Goal: Task Accomplishment & Management: Complete application form

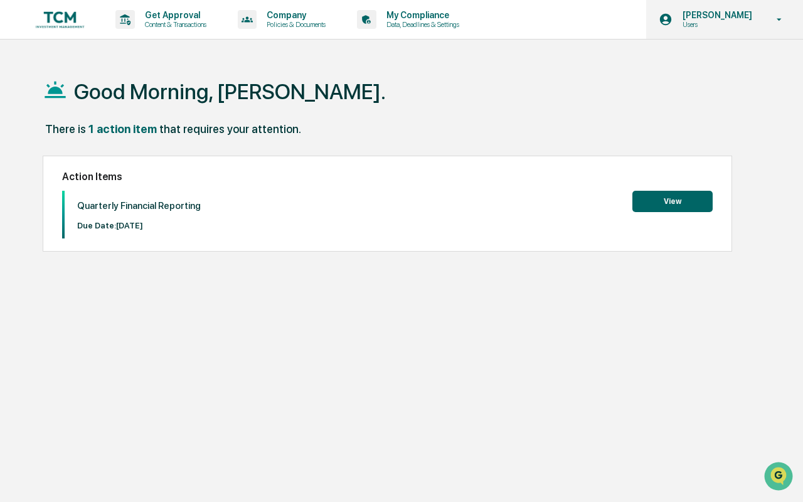
click at [760, 18] on div "[PERSON_NAME] Users" at bounding box center [724, 19] width 157 height 39
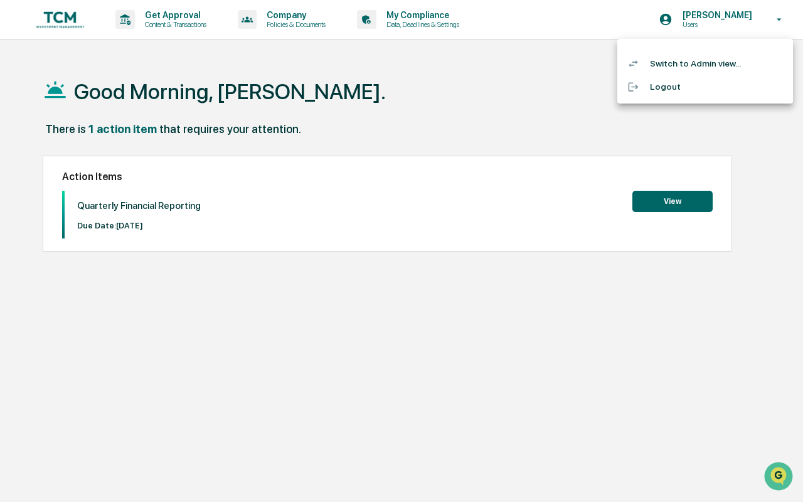
click at [721, 60] on li "Switch to Admin view..." at bounding box center [705, 63] width 176 height 23
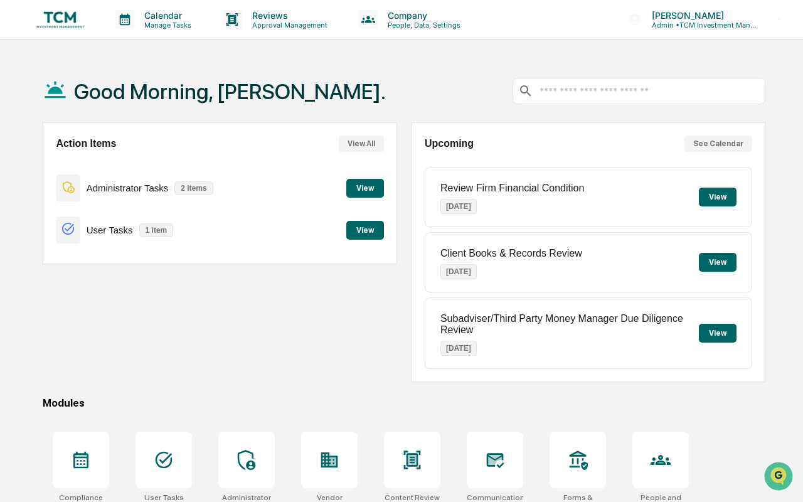
click at [362, 187] on button "View" at bounding box center [365, 188] width 38 height 19
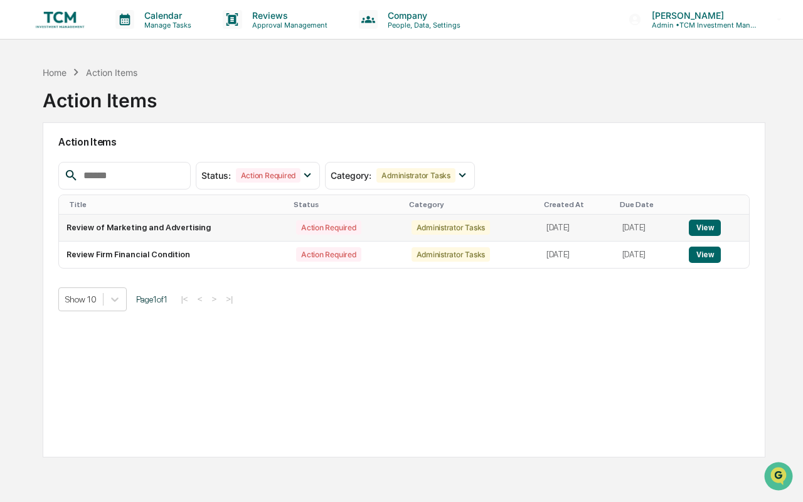
click at [714, 225] on button "View" at bounding box center [705, 228] width 32 height 16
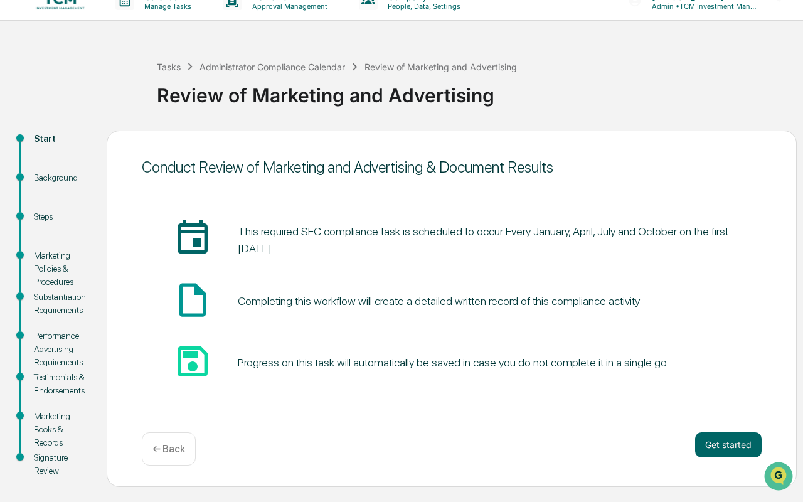
scroll to position [19, 0]
click at [709, 440] on button "Get started" at bounding box center [728, 444] width 66 height 25
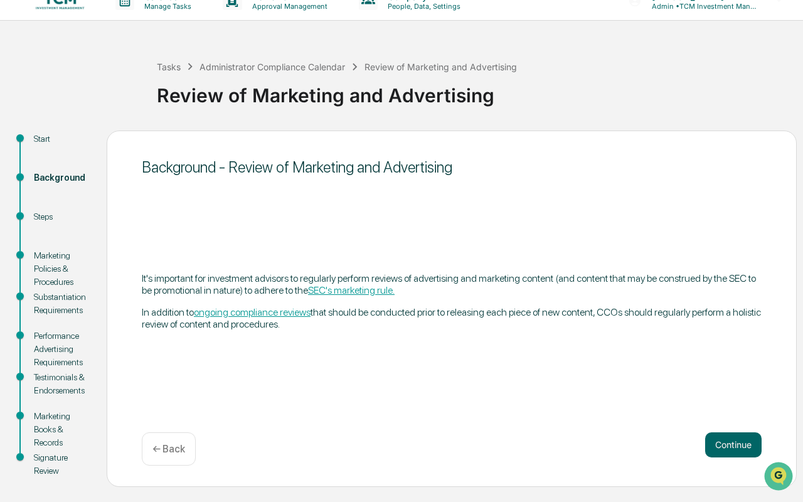
click at [709, 440] on button "Continue" at bounding box center [733, 444] width 56 height 25
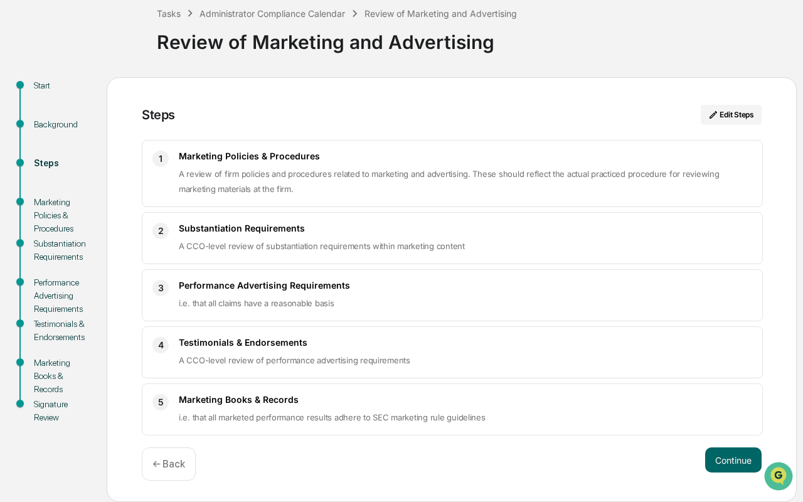
scroll to position [73, 0]
click at [713, 460] on button "Continue" at bounding box center [733, 459] width 56 height 25
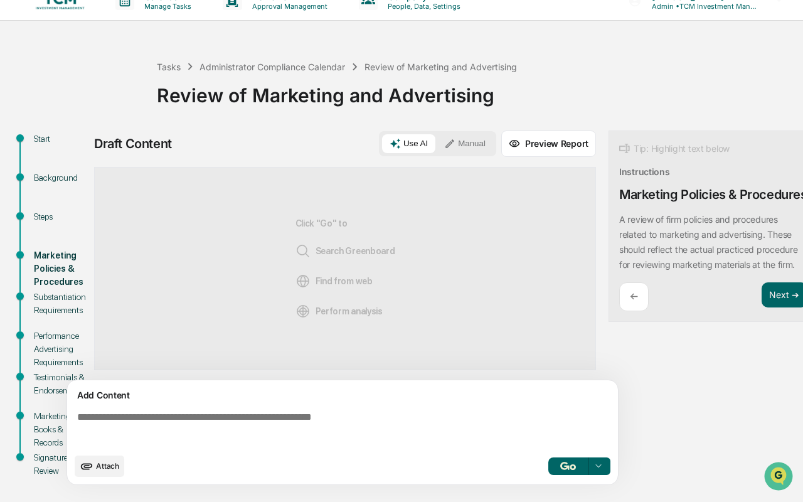
scroll to position [19, 0]
click at [771, 308] on button "Next ➔" at bounding box center [784, 295] width 46 height 26
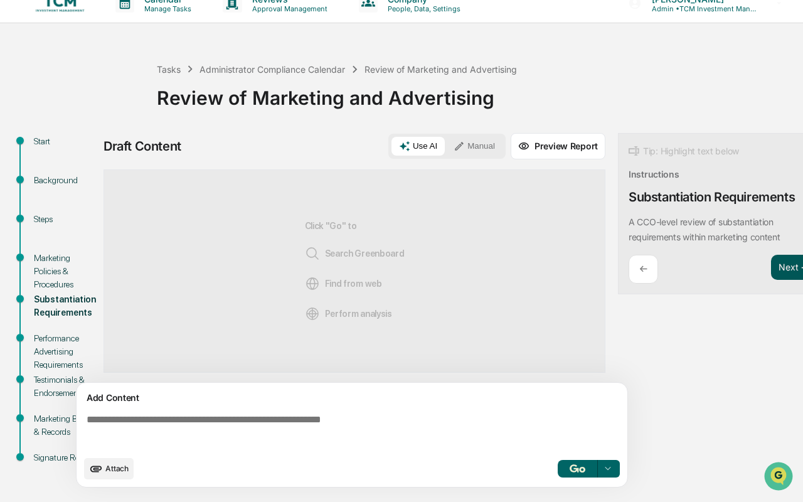
click at [780, 263] on button "Next ➔" at bounding box center [794, 268] width 46 height 26
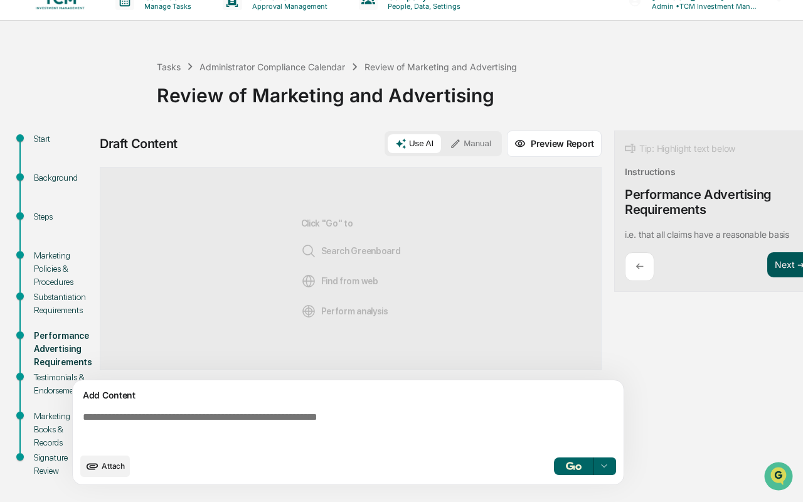
click at [778, 265] on button "Next ➔" at bounding box center [790, 265] width 46 height 26
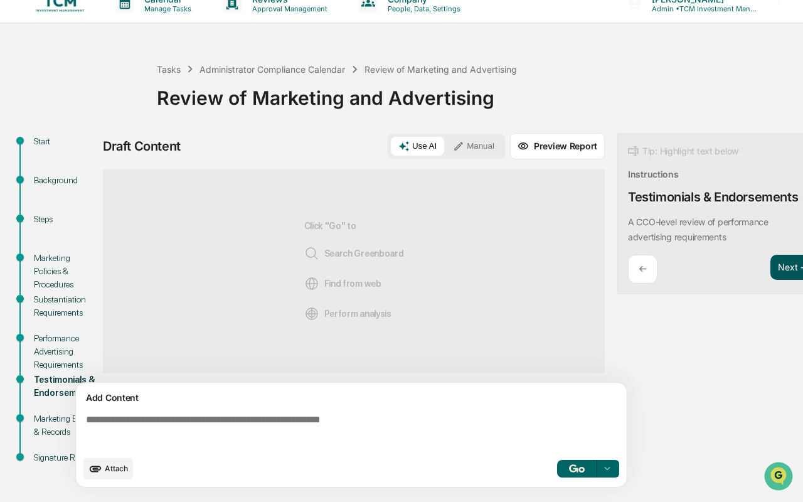
click at [778, 265] on button "Next ➔" at bounding box center [793, 268] width 46 height 26
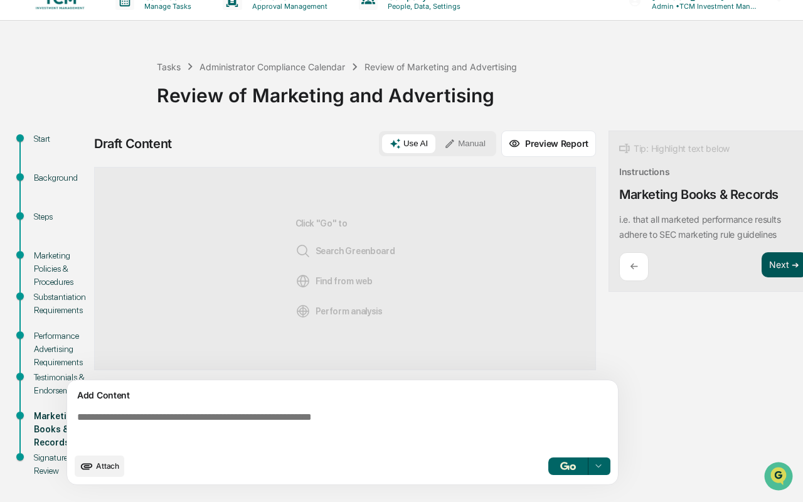
click at [778, 265] on button "Next ➔" at bounding box center [784, 265] width 46 height 26
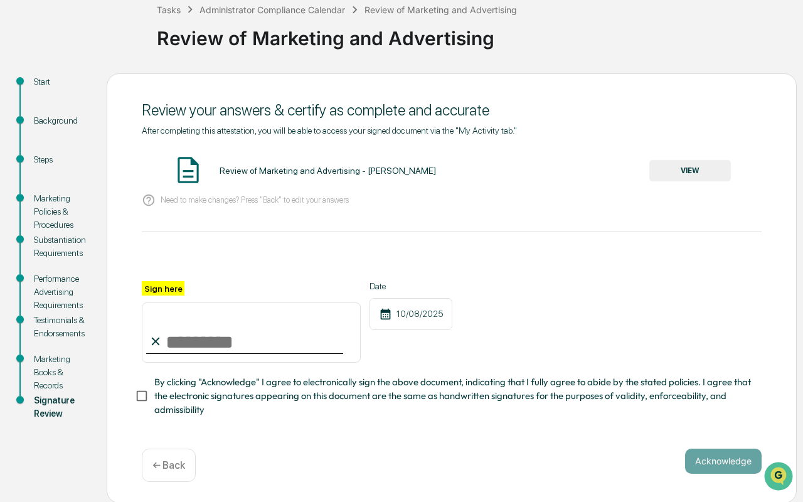
scroll to position [75, 0]
click at [203, 340] on input "Sign here" at bounding box center [251, 333] width 219 height 60
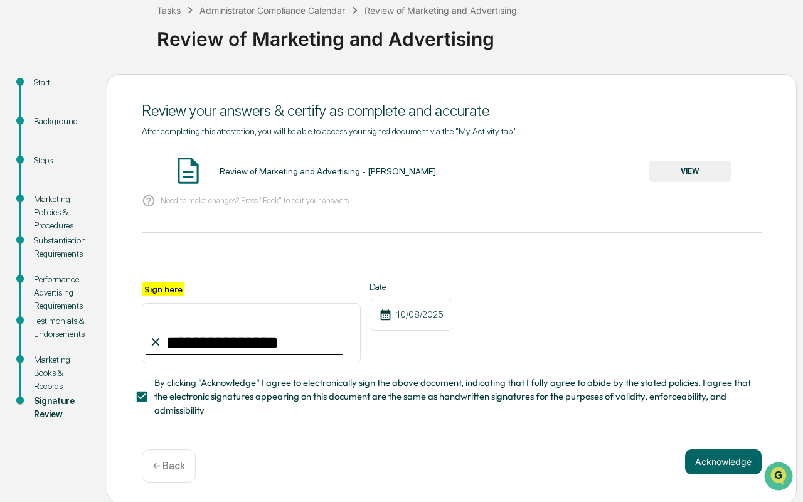
type input "**********"
click at [415, 405] on span "By clicking "Acknowledge" I agree to electronically sign the above document, in…" at bounding box center [452, 397] width 597 height 42
click at [300, 370] on div "**********" at bounding box center [452, 350] width 620 height 136
click at [295, 381] on span "By clicking "Acknowledge" I agree to electronically sign the above document, in…" at bounding box center [452, 397] width 597 height 42
click at [434, 452] on div "Acknowledge ← Back" at bounding box center [452, 465] width 620 height 33
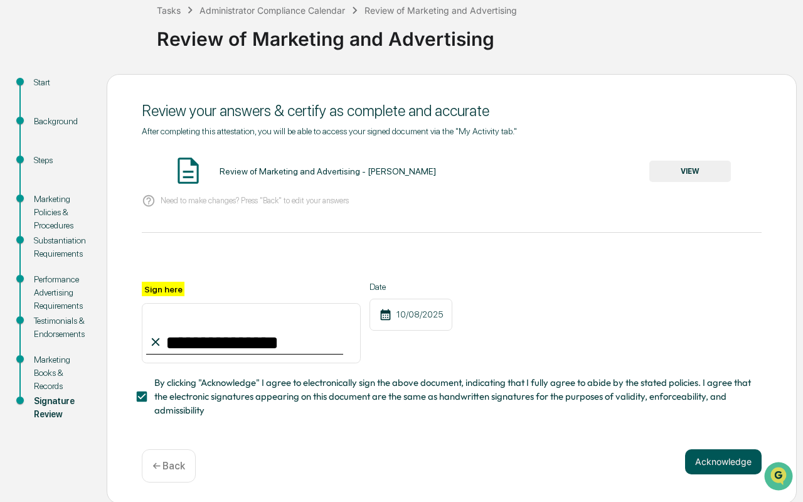
click at [715, 454] on button "Acknowledge" at bounding box center [723, 461] width 77 height 25
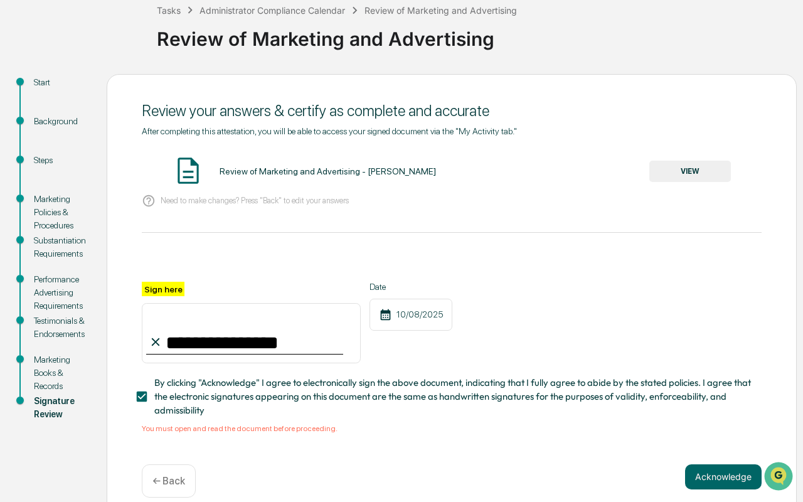
click at [701, 173] on button "VIEW" at bounding box center [690, 171] width 82 height 21
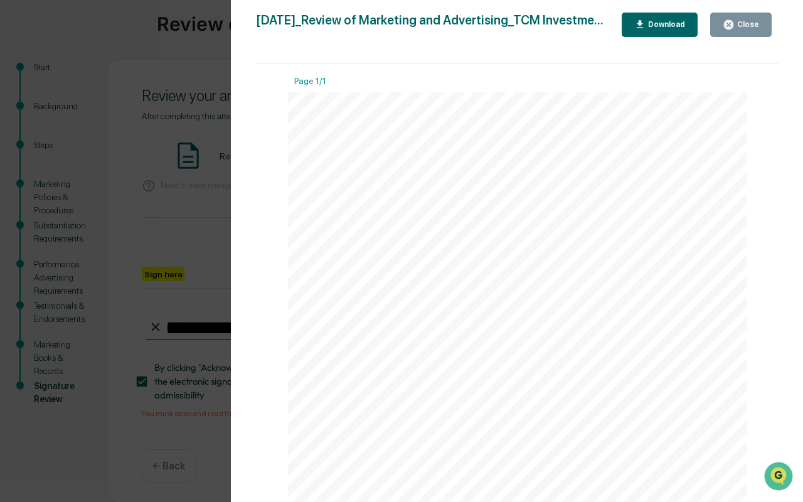
scroll to position [0, 0]
click at [745, 24] on div "Close" at bounding box center [747, 24] width 24 height 9
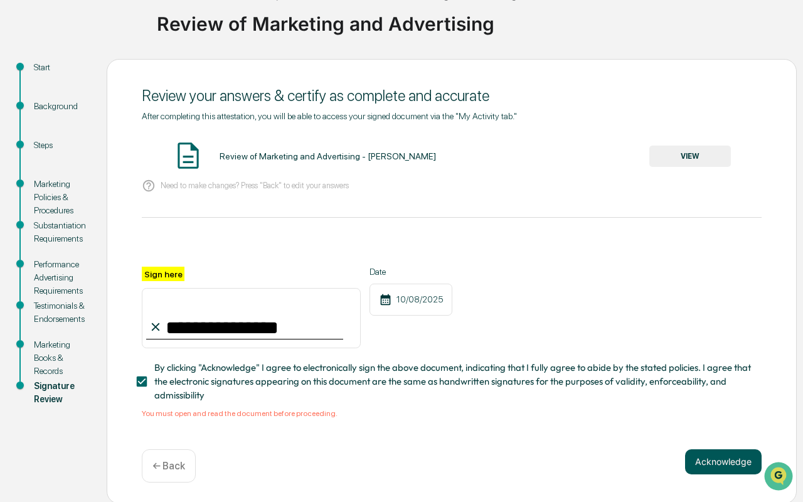
click at [708, 455] on button "Acknowledge" at bounding box center [723, 461] width 77 height 25
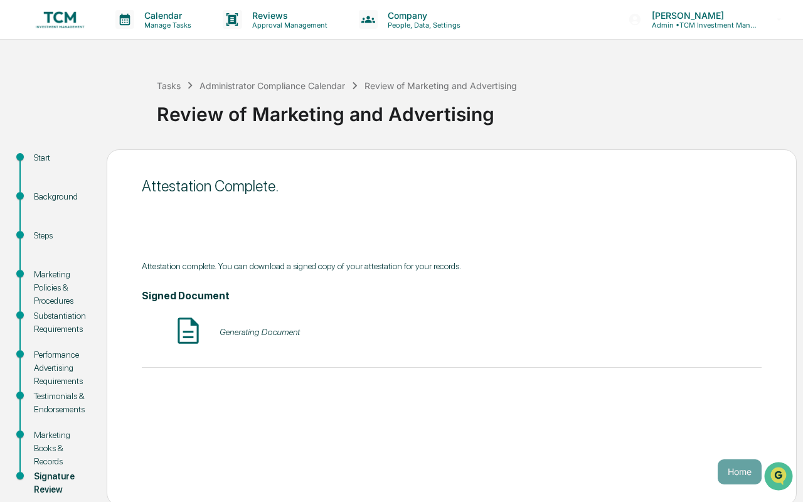
click at [64, 18] on img at bounding box center [60, 20] width 60 height 24
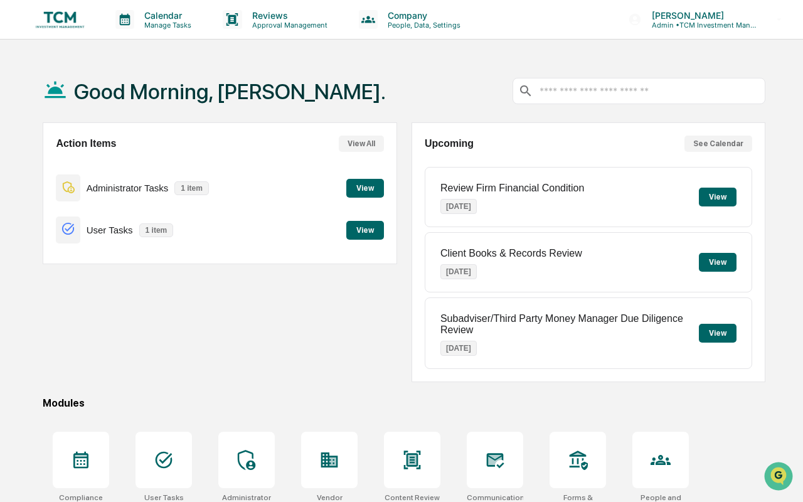
click at [364, 189] on button "View" at bounding box center [365, 188] width 38 height 19
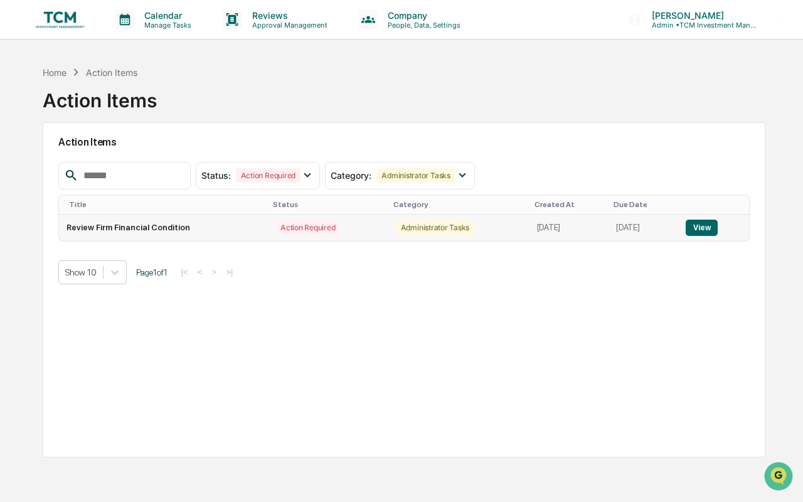
click at [698, 230] on button "View" at bounding box center [702, 228] width 32 height 16
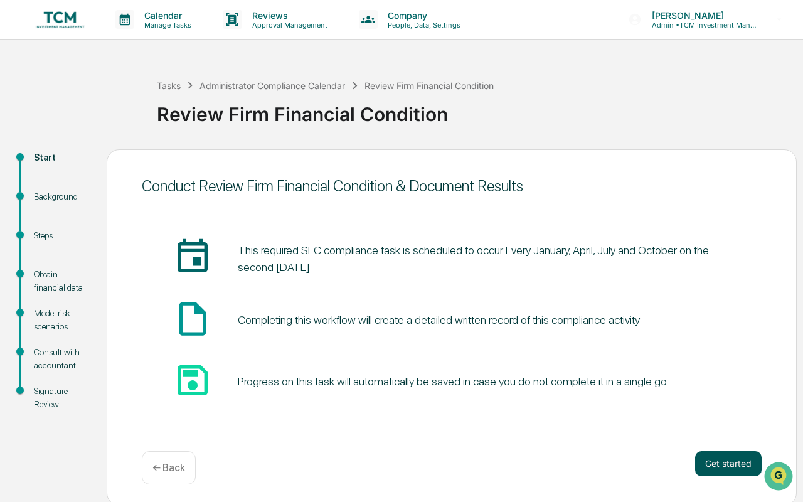
click at [715, 465] on button "Get started" at bounding box center [728, 463] width 66 height 25
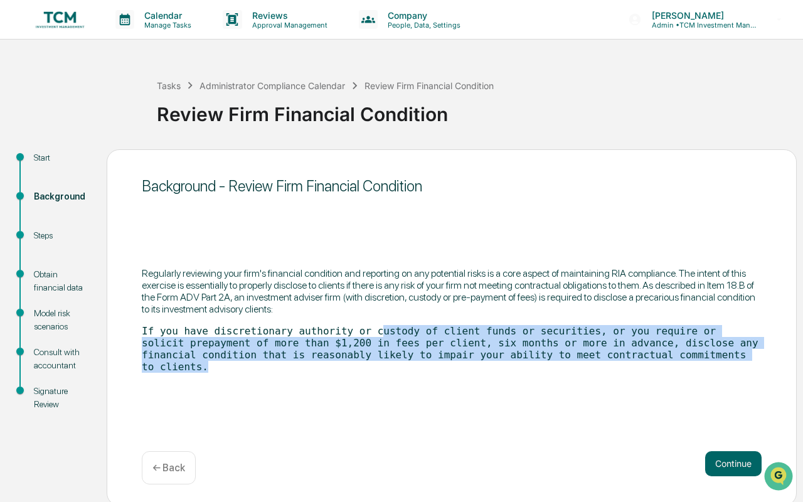
drag, startPoint x: 383, startPoint y: 333, endPoint x: 355, endPoint y: 361, distance: 39.9
click at [355, 361] on p "If you have discretionary authority or custody of client funds or securities, o…" at bounding box center [452, 349] width 620 height 48
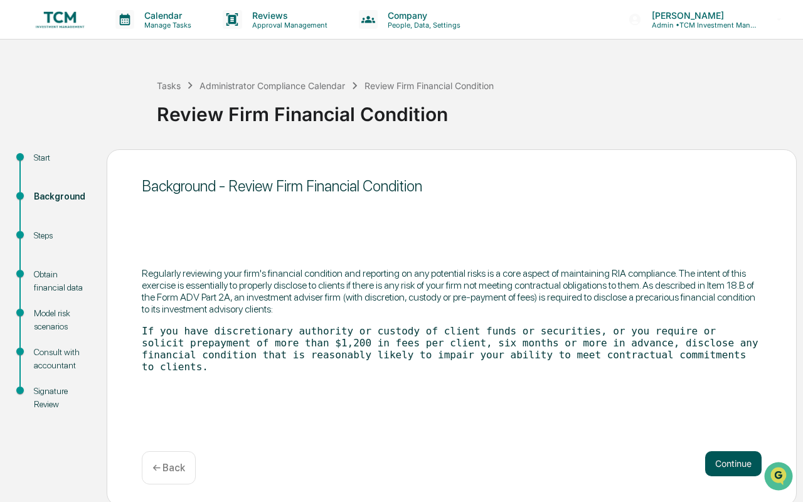
click at [715, 464] on button "Continue" at bounding box center [733, 463] width 56 height 25
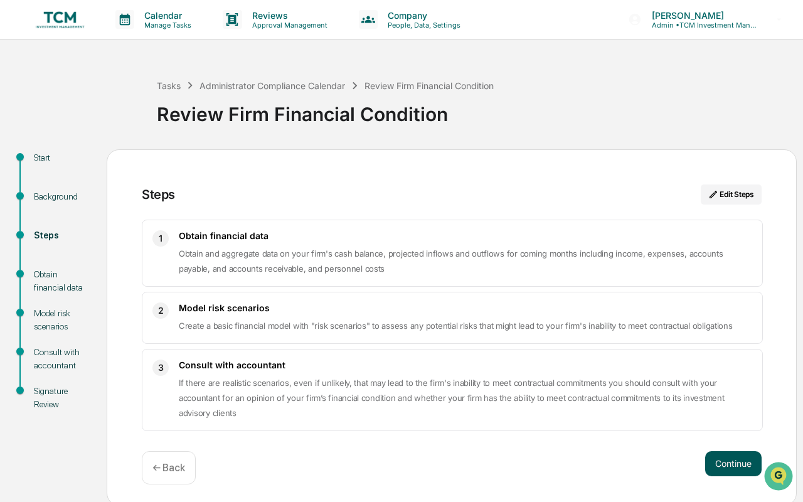
click at [734, 467] on button "Continue" at bounding box center [733, 463] width 56 height 25
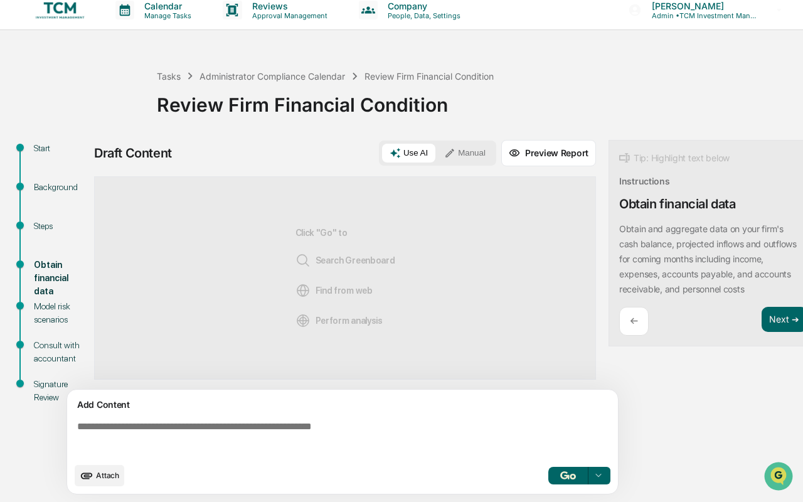
scroll to position [10, 0]
click at [775, 319] on button "Next ➔" at bounding box center [784, 320] width 46 height 26
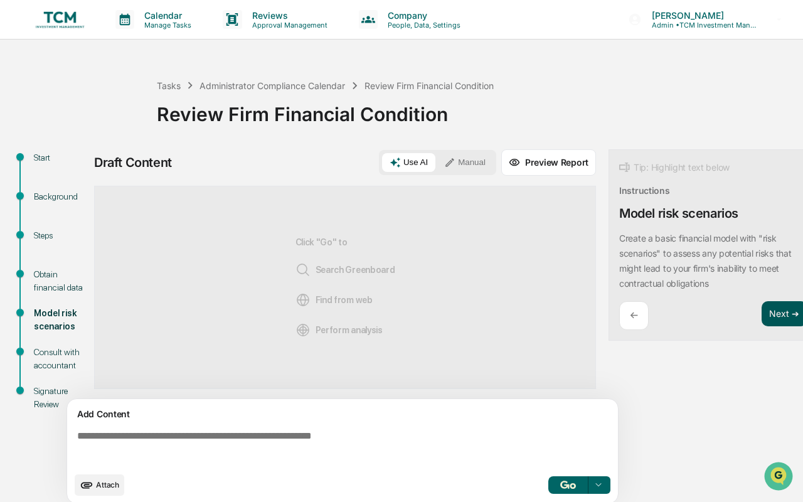
scroll to position [0, 0]
click at [782, 313] on button "Next ➔" at bounding box center [784, 314] width 46 height 26
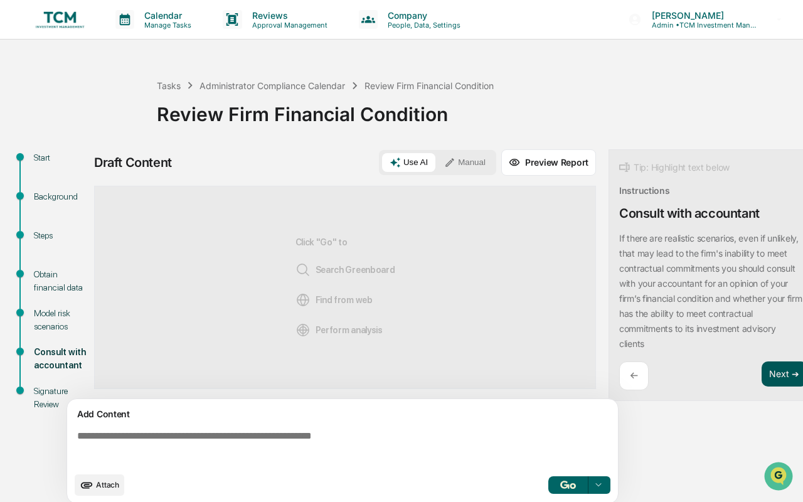
click at [772, 368] on button "Next ➔" at bounding box center [784, 374] width 46 height 26
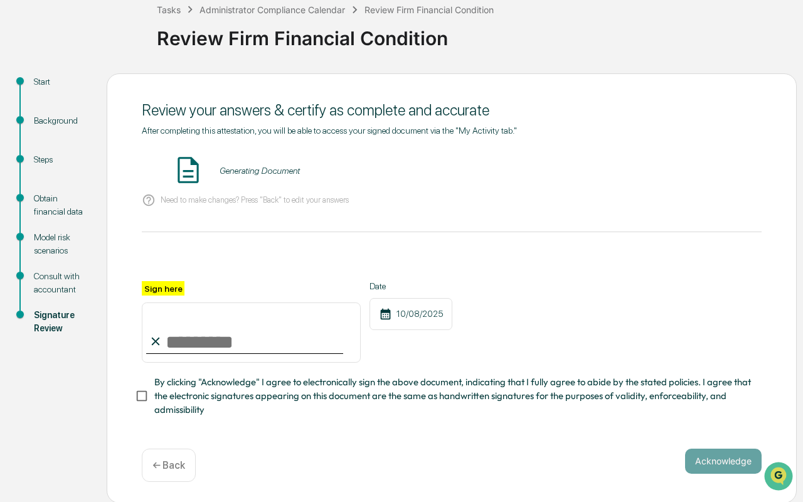
scroll to position [75, 0]
click at [181, 351] on input "Sign here" at bounding box center [251, 333] width 219 height 60
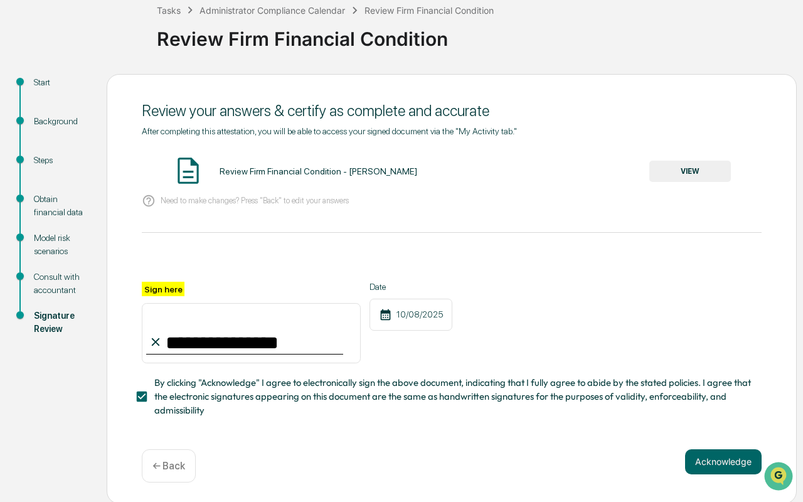
type input "**********"
click at [341, 253] on div at bounding box center [452, 267] width 620 height 30
click at [688, 169] on button "VIEW" at bounding box center [690, 171] width 82 height 21
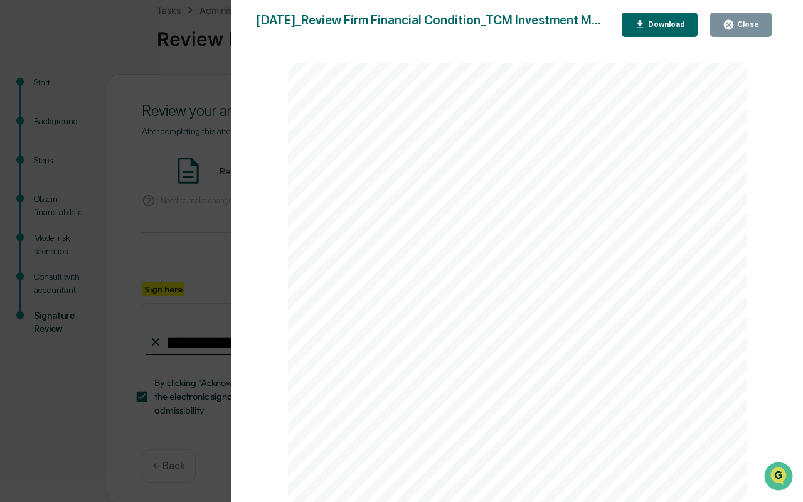
scroll to position [107, 0]
drag, startPoint x: 721, startPoint y: 354, endPoint x: 353, endPoint y: 336, distance: 369.3
click at [353, 336] on div "[DATE] TCM Investment Management Review Firm Financial Condition Background and…" at bounding box center [517, 309] width 459 height 649
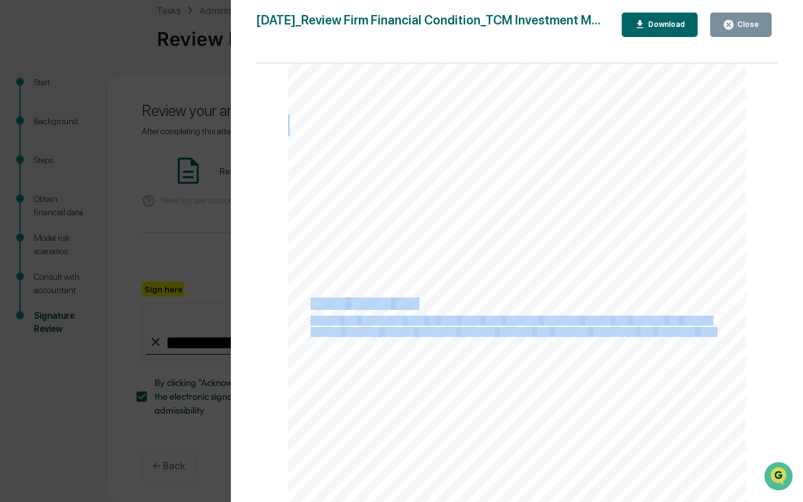
drag, startPoint x: 313, startPoint y: 329, endPoint x: 718, endPoint y: 354, distance: 405.4
click at [718, 354] on div "[DATE] TCM Investment Management Review Firm Financial Condition Background and…" at bounding box center [517, 309] width 459 height 649
copy div "Obtain financial data Obtain and aggregate data on your firm's cash balance, pr…"
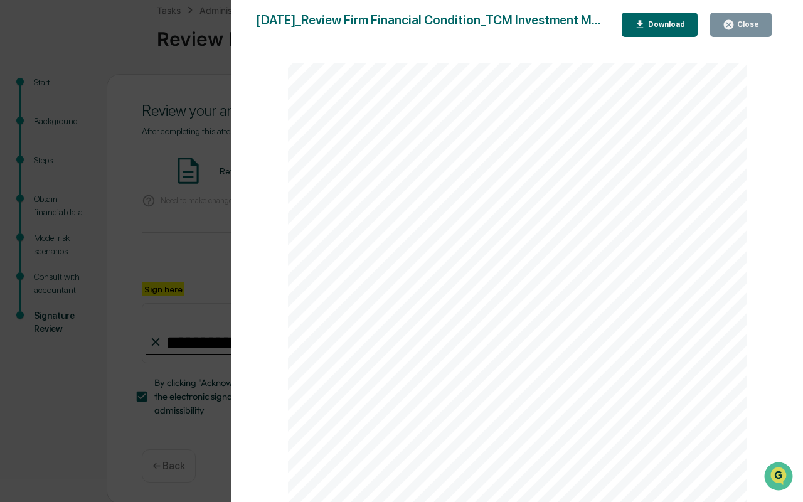
click at [480, 207] on span "financial" at bounding box center [492, 202] width 35 height 9
click at [738, 17] on button "Close" at bounding box center [740, 25] width 61 height 24
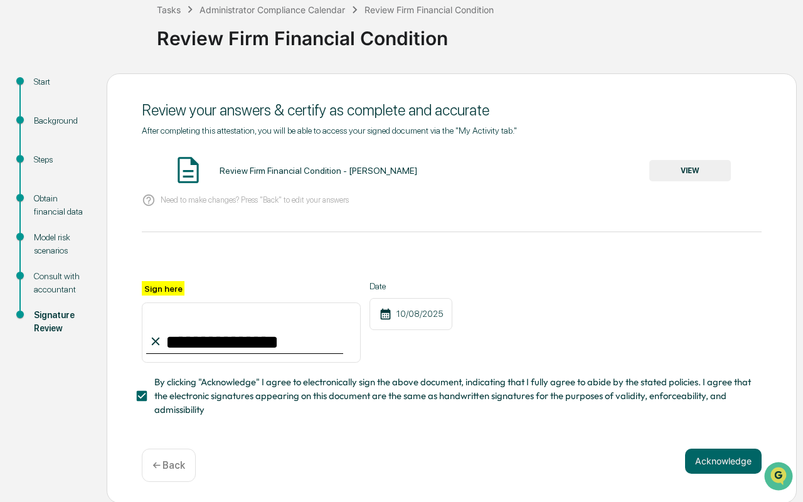
scroll to position [75, 0]
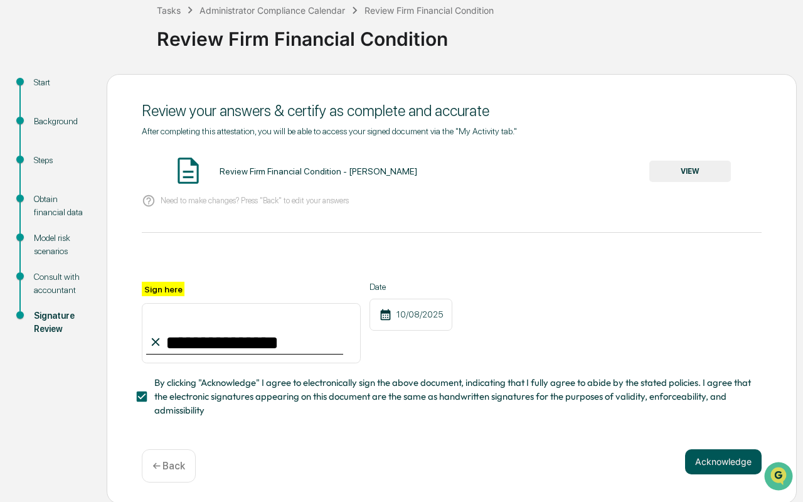
click at [724, 463] on button "Acknowledge" at bounding box center [723, 461] width 77 height 25
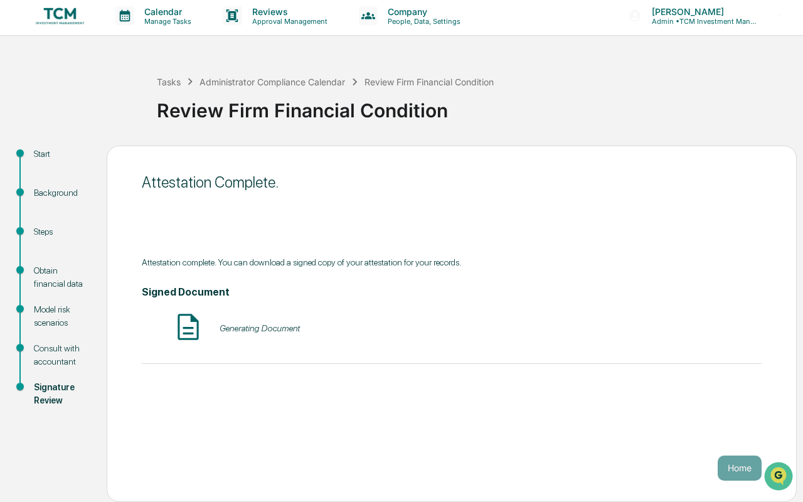
scroll to position [4, 0]
click at [60, 13] on img at bounding box center [60, 16] width 60 height 24
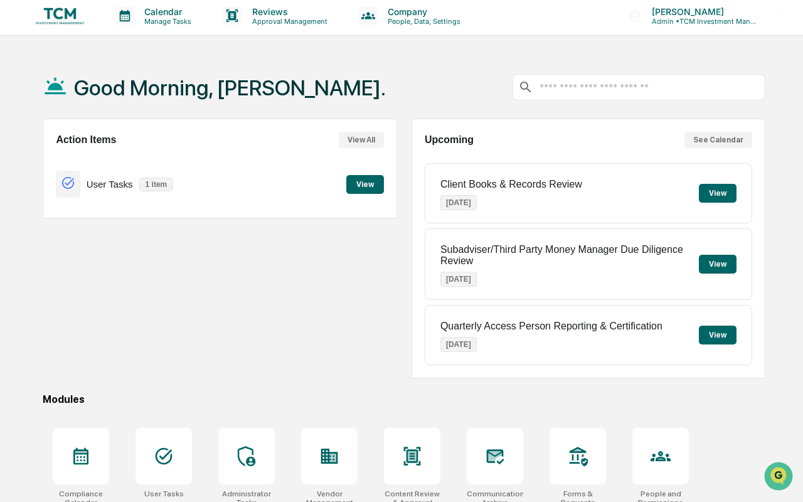
click at [371, 184] on button "View" at bounding box center [365, 184] width 38 height 19
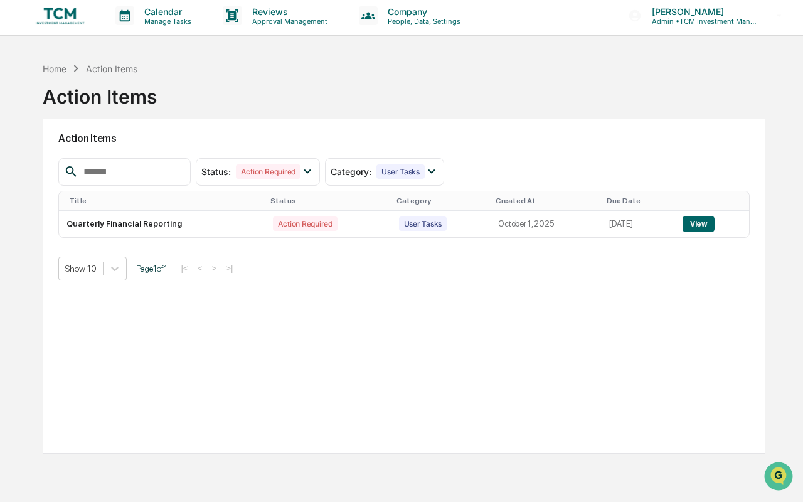
click at [72, 20] on img at bounding box center [60, 16] width 60 height 24
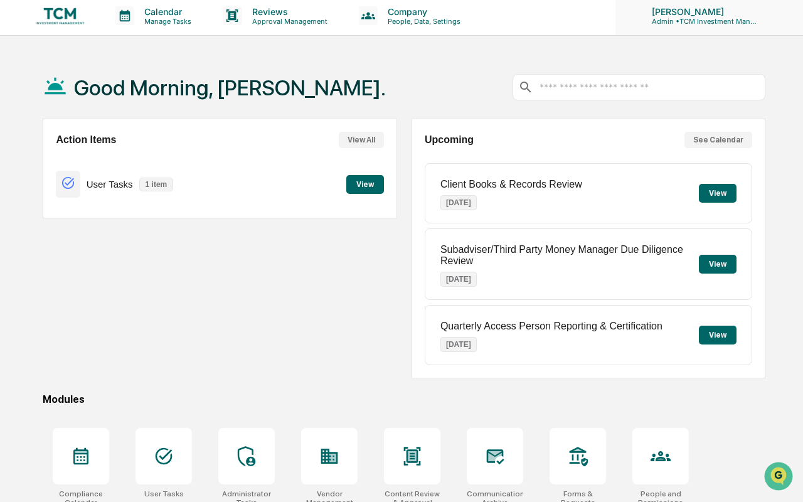
click at [711, 18] on p "Admin • TCM Investment Management" at bounding box center [700, 21] width 117 height 9
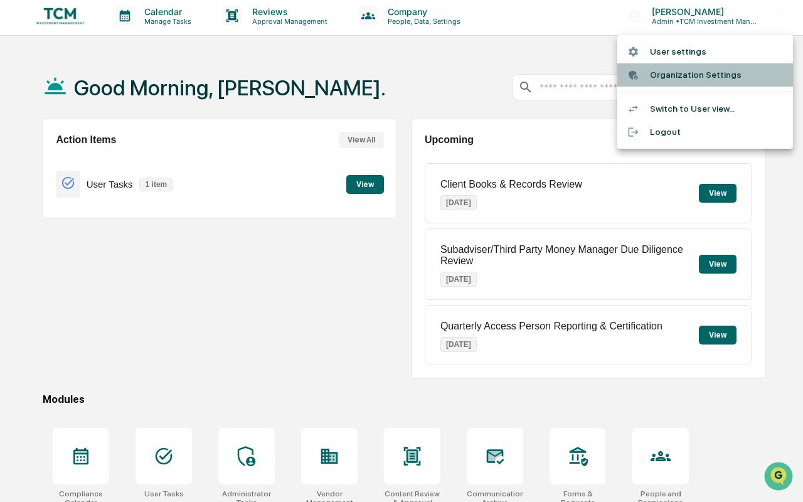
click at [713, 77] on li "Organization Settings" at bounding box center [705, 74] width 176 height 23
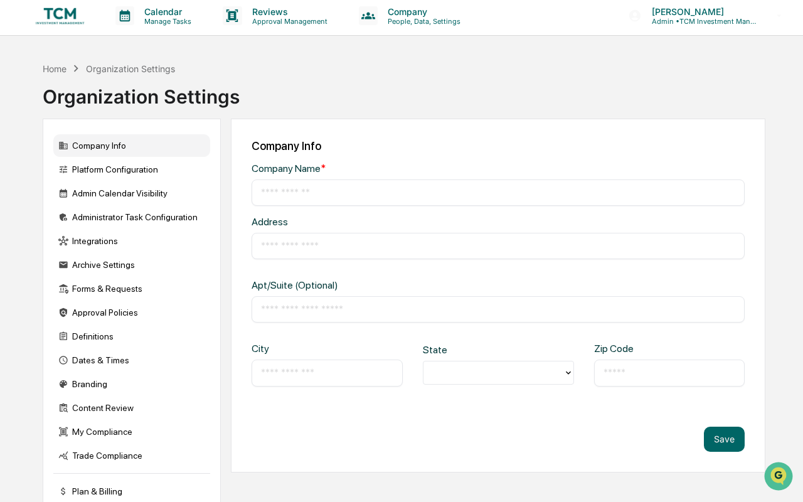
type input "**********"
type input "********"
type input "*****"
click at [61, 19] on img at bounding box center [60, 16] width 60 height 24
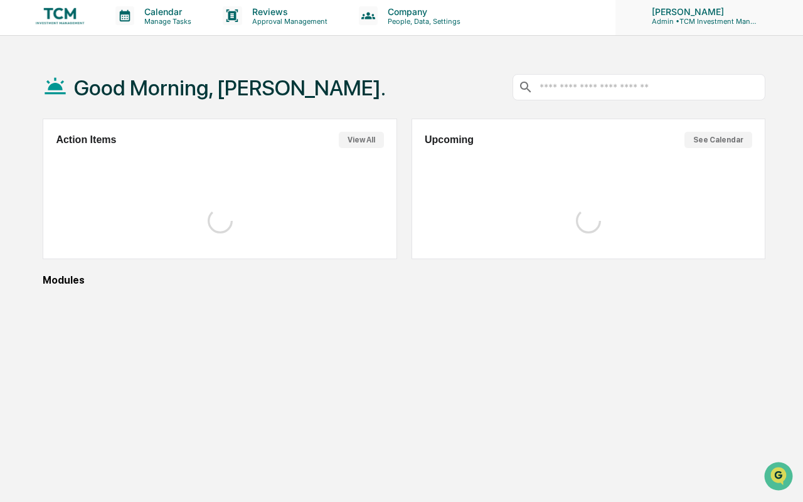
click at [696, 13] on p "[PERSON_NAME]" at bounding box center [700, 11] width 117 height 11
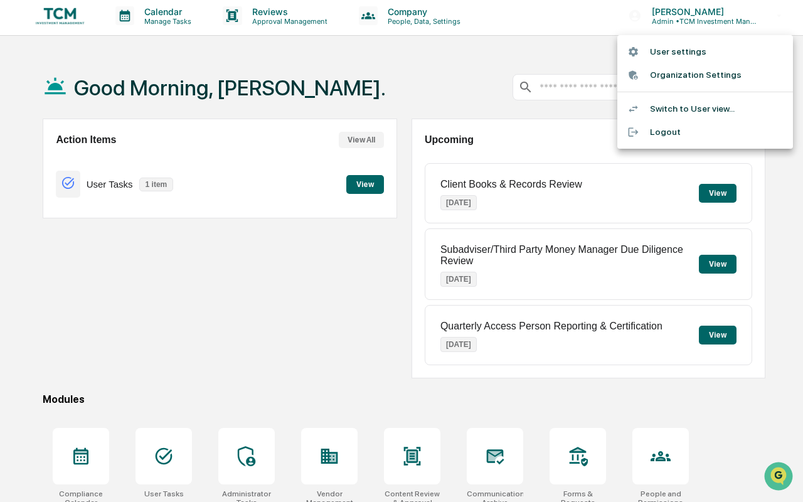
click at [698, 55] on li "User settings" at bounding box center [705, 51] width 176 height 23
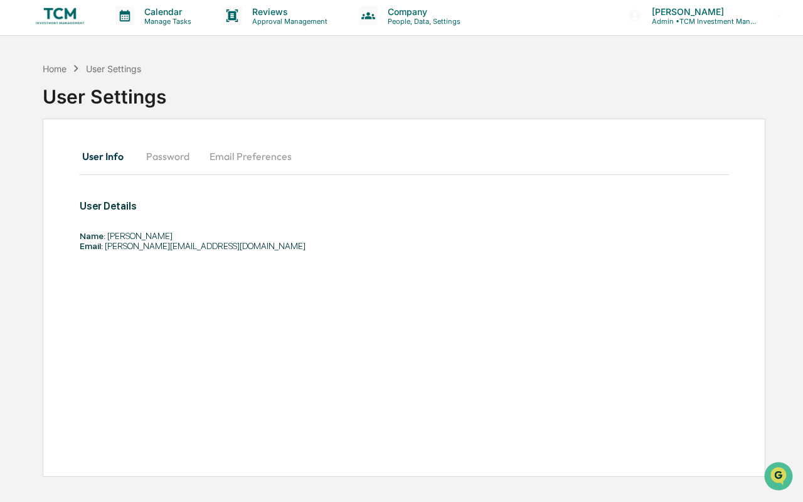
click at [59, 17] on img at bounding box center [60, 16] width 60 height 24
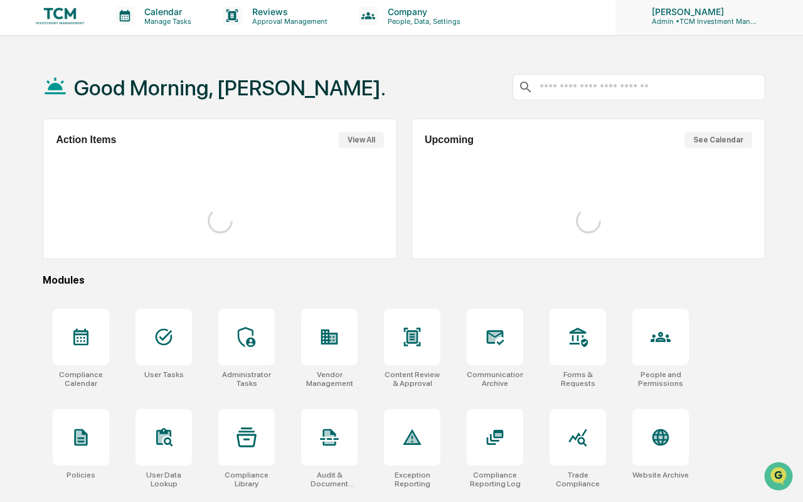
click at [706, 13] on p "[PERSON_NAME]" at bounding box center [700, 11] width 117 height 11
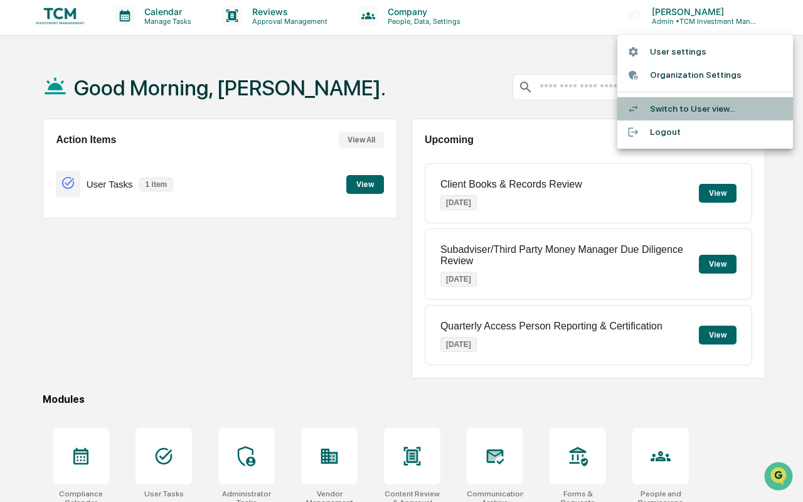
click at [727, 112] on li "Switch to User view..." at bounding box center [705, 108] width 176 height 23
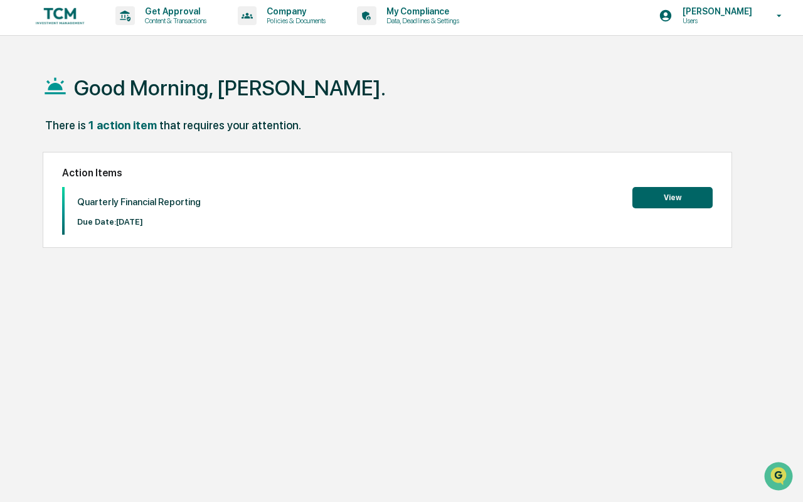
click at [656, 191] on button "View" at bounding box center [672, 197] width 80 height 21
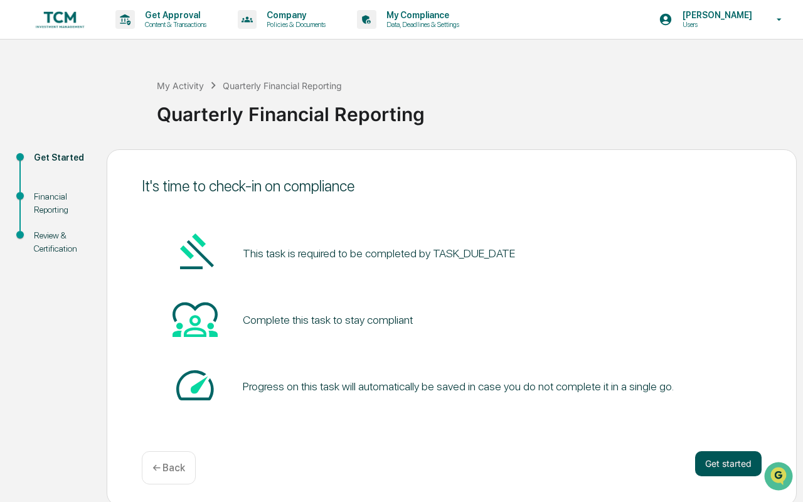
click at [715, 455] on button "Get started" at bounding box center [728, 463] width 66 height 25
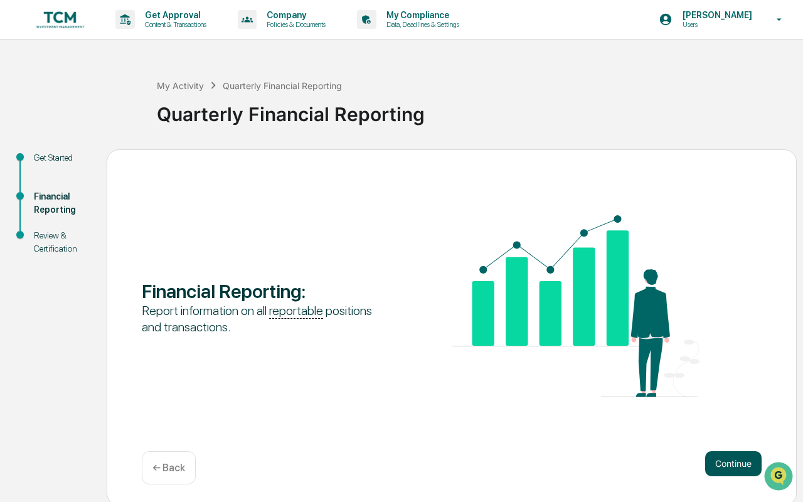
click at [715, 463] on button "Continue" at bounding box center [733, 463] width 56 height 25
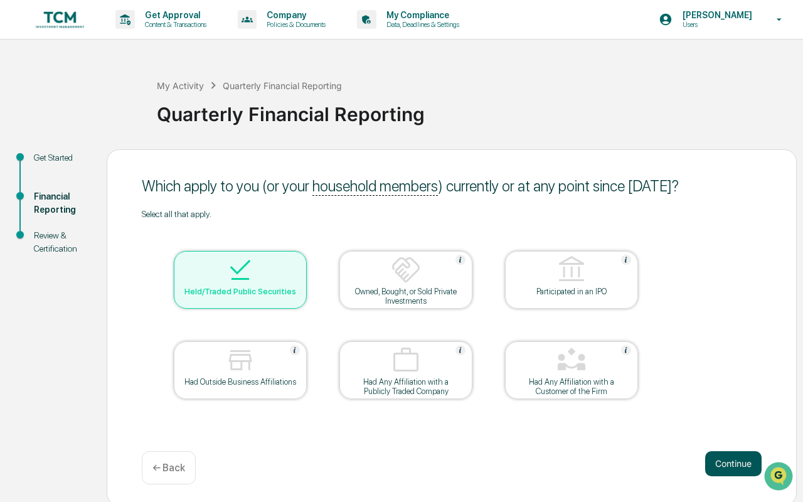
click at [727, 467] on button "Continue" at bounding box center [733, 463] width 56 height 25
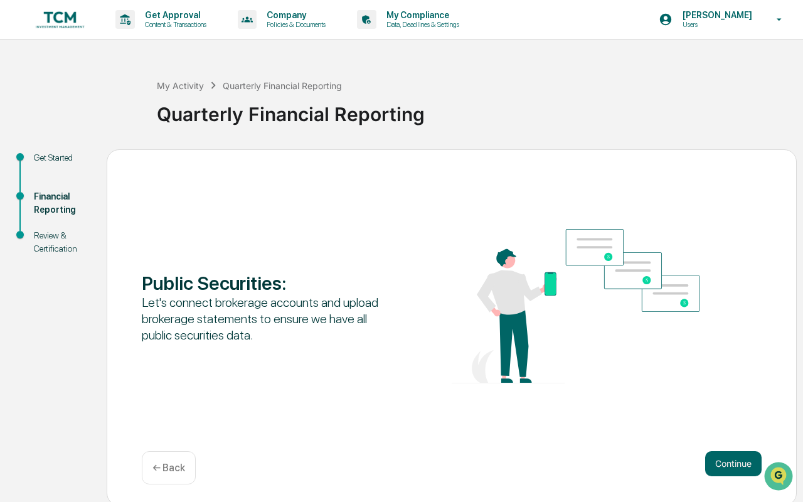
click at [727, 467] on button "Continue" at bounding box center [733, 463] width 56 height 25
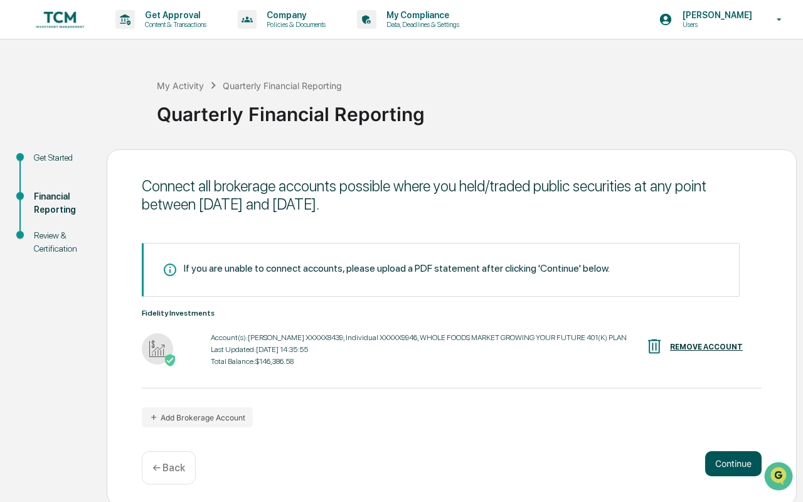
click at [726, 461] on button "Continue" at bounding box center [733, 463] width 56 height 25
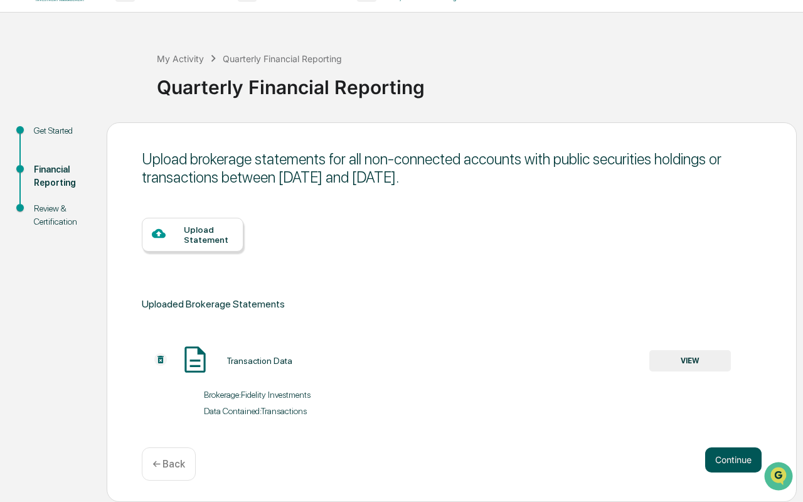
scroll to position [27, 0]
click at [732, 464] on button "Continue" at bounding box center [733, 459] width 56 height 25
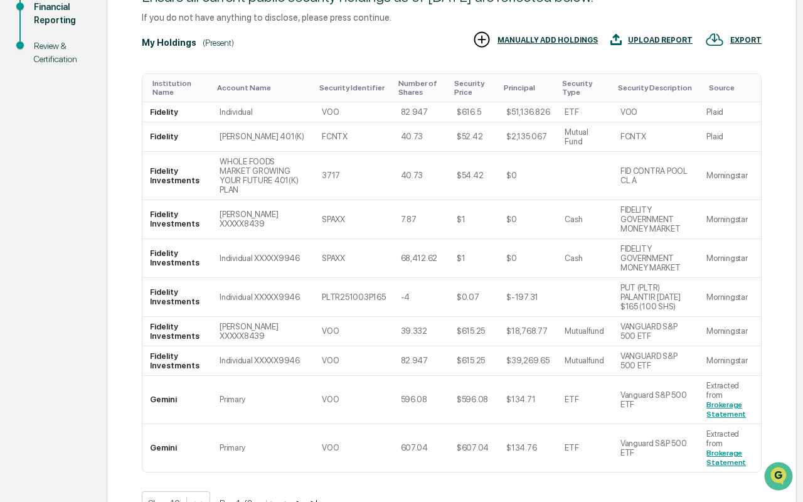
scroll to position [178, 0]
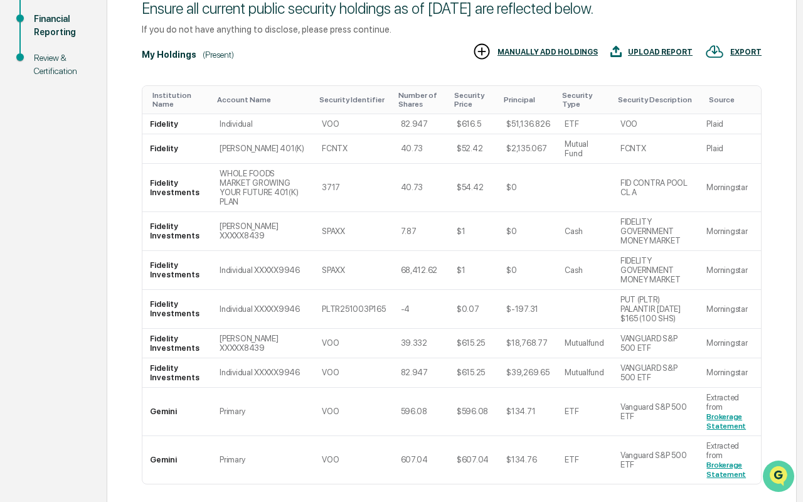
click at [784, 476] on icon "Open customer support" at bounding box center [778, 491] width 31 height 31
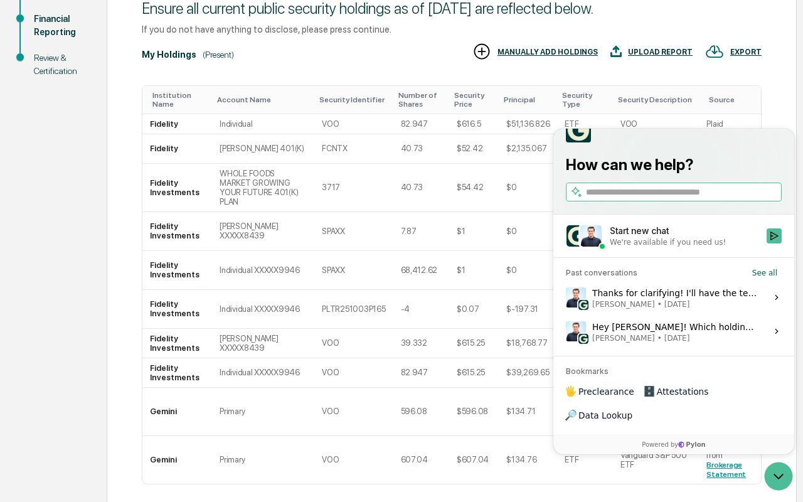
click at [699, 309] on span "[PERSON_NAME] • [DATE]" at bounding box center [675, 304] width 167 height 10
click at [566, 298] on button "View issue" at bounding box center [565, 297] width 1 height 1
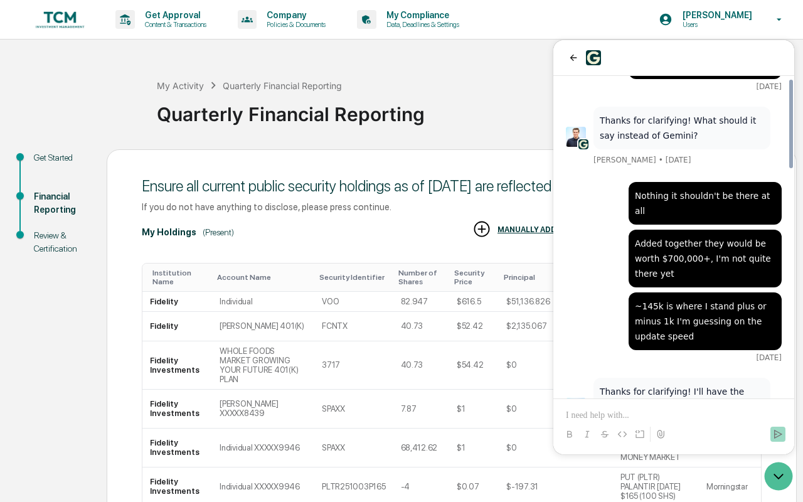
scroll to position [797, 0]
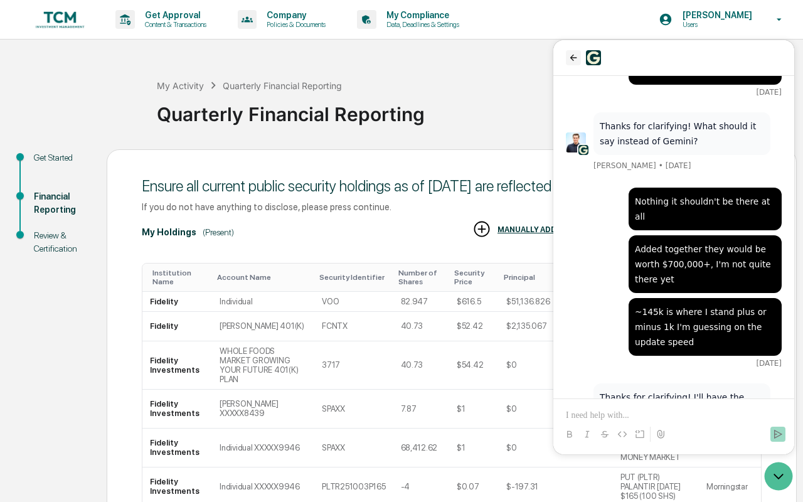
click at [574, 58] on icon "back" at bounding box center [573, 58] width 10 height 10
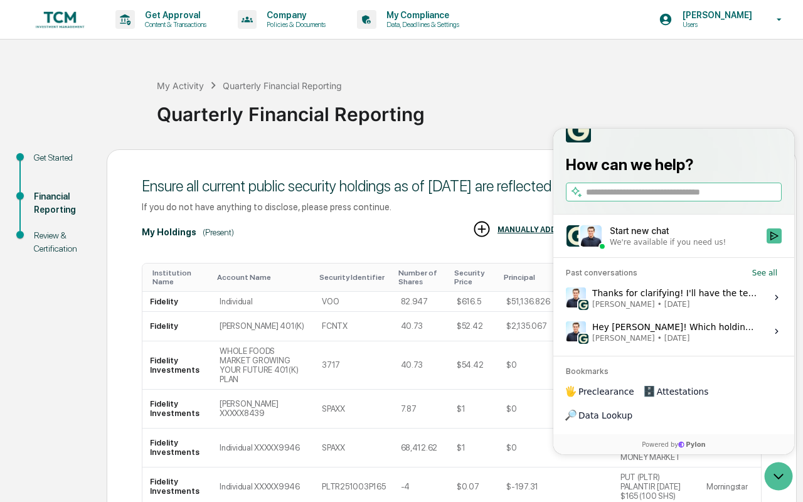
click at [674, 343] on span "[DATE]" at bounding box center [677, 338] width 26 height 10
click at [566, 332] on button "View issue" at bounding box center [565, 331] width 1 height 1
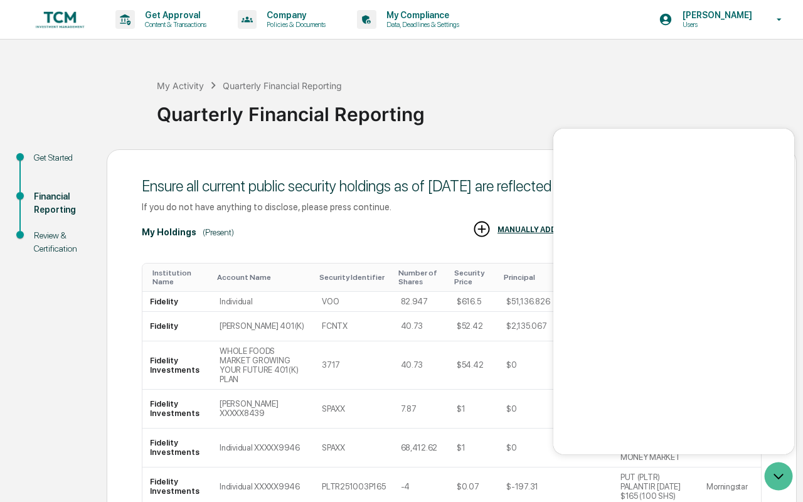
scroll to position [0, 0]
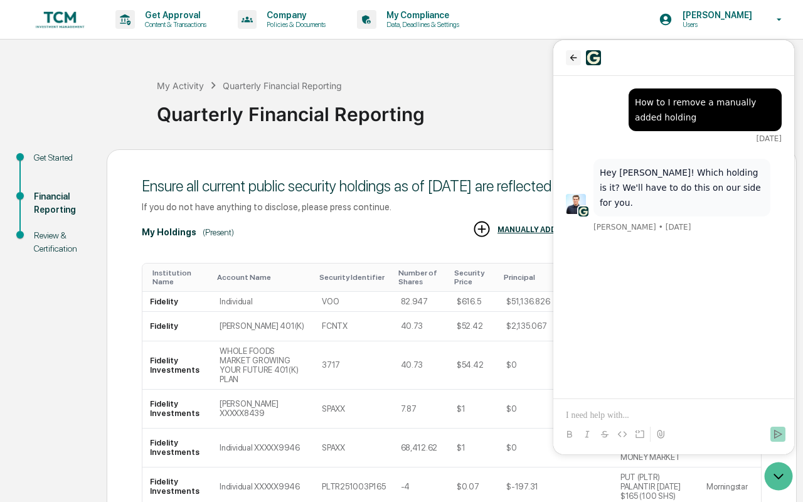
click at [573, 56] on icon "back" at bounding box center [573, 58] width 7 height 6
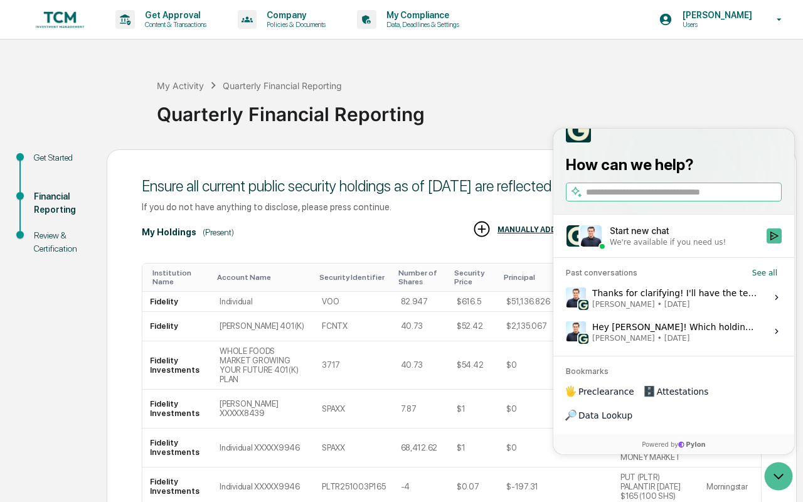
click at [659, 309] on div "Thanks for clarifying! I'll have the team clean this up for you. [PERSON_NAME] …" at bounding box center [675, 297] width 167 height 24
click at [566, 298] on button "View issue" at bounding box center [565, 297] width 1 height 1
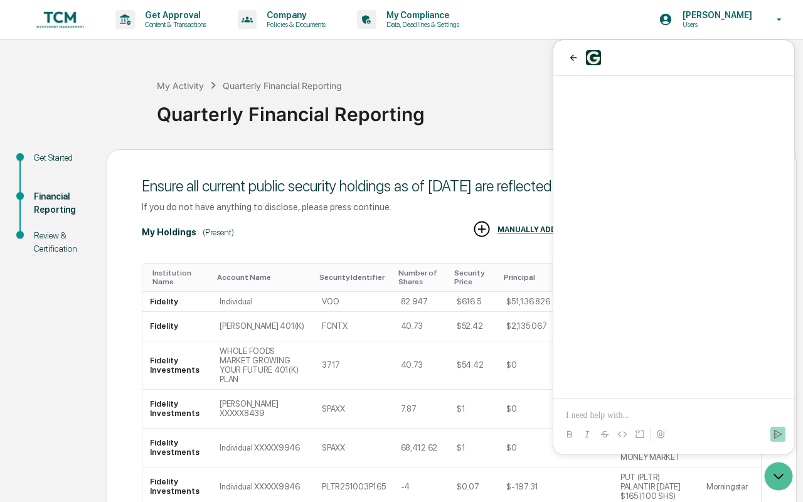
scroll to position [824, 0]
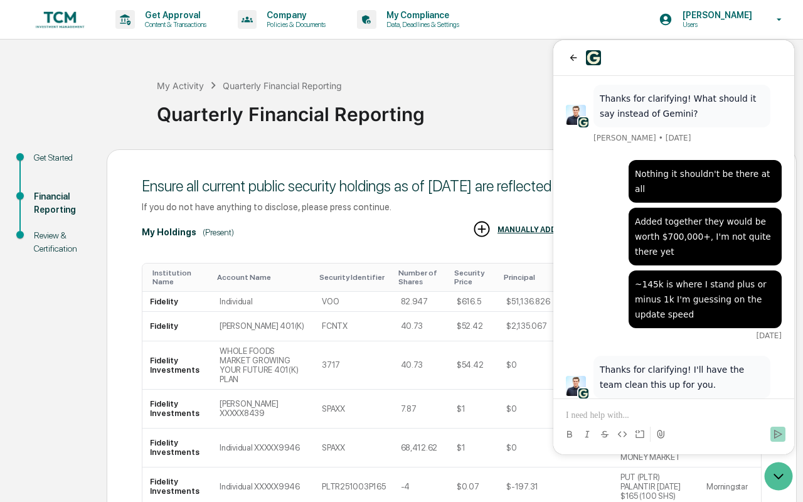
click at [624, 412] on p at bounding box center [674, 415] width 216 height 13
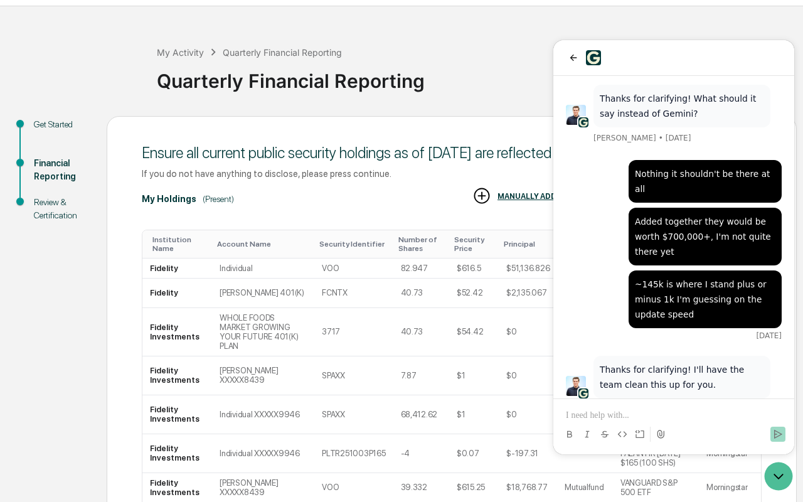
scroll to position [34, 0]
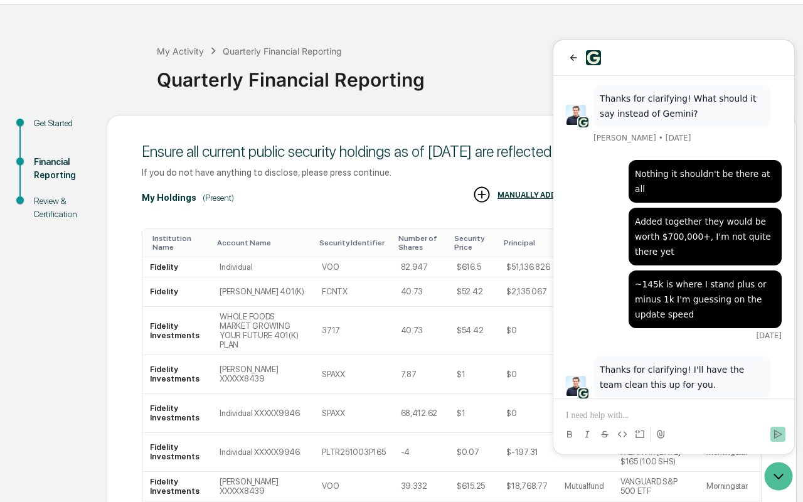
click at [603, 411] on p at bounding box center [674, 415] width 216 height 13
click at [778, 430] on icon "Send" at bounding box center [778, 434] width 10 height 10
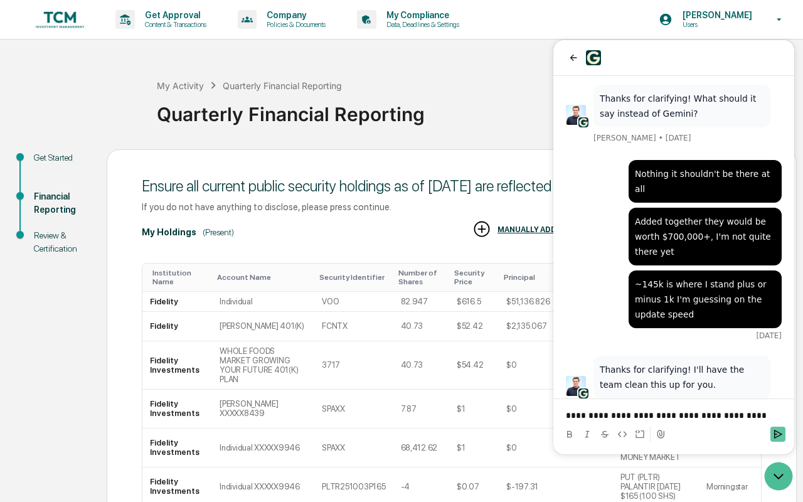
scroll to position [894, 0]
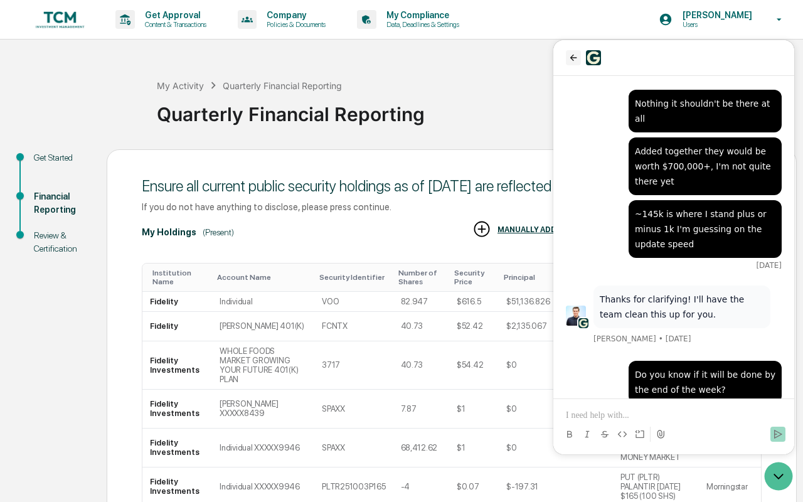
click at [574, 61] on icon "back" at bounding box center [573, 58] width 10 height 10
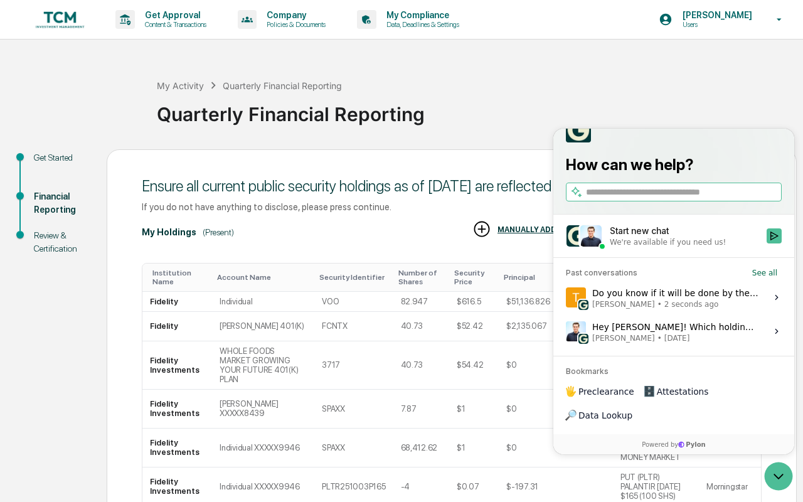
click at [444, 98] on div "Quarterly Financial Reporting" at bounding box center [477, 109] width 640 height 33
click at [62, 10] on img at bounding box center [60, 20] width 60 height 24
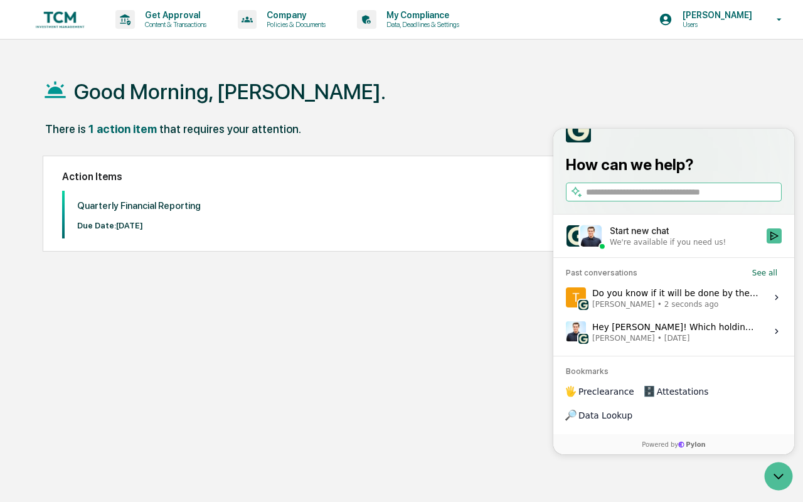
click at [509, 102] on div "Good Morning, [PERSON_NAME]." at bounding box center [404, 91] width 723 height 63
click at [782, 482] on icon "Open customer support" at bounding box center [778, 475] width 31 height 31
